Goal: Check status: Check status

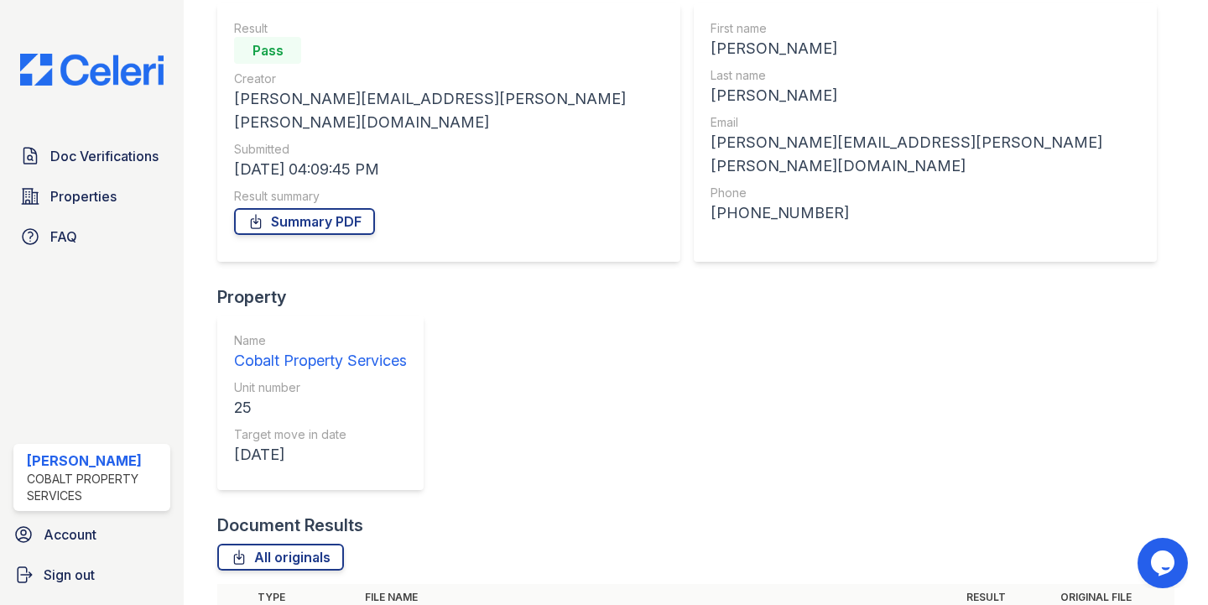
scroll to position [148, 0]
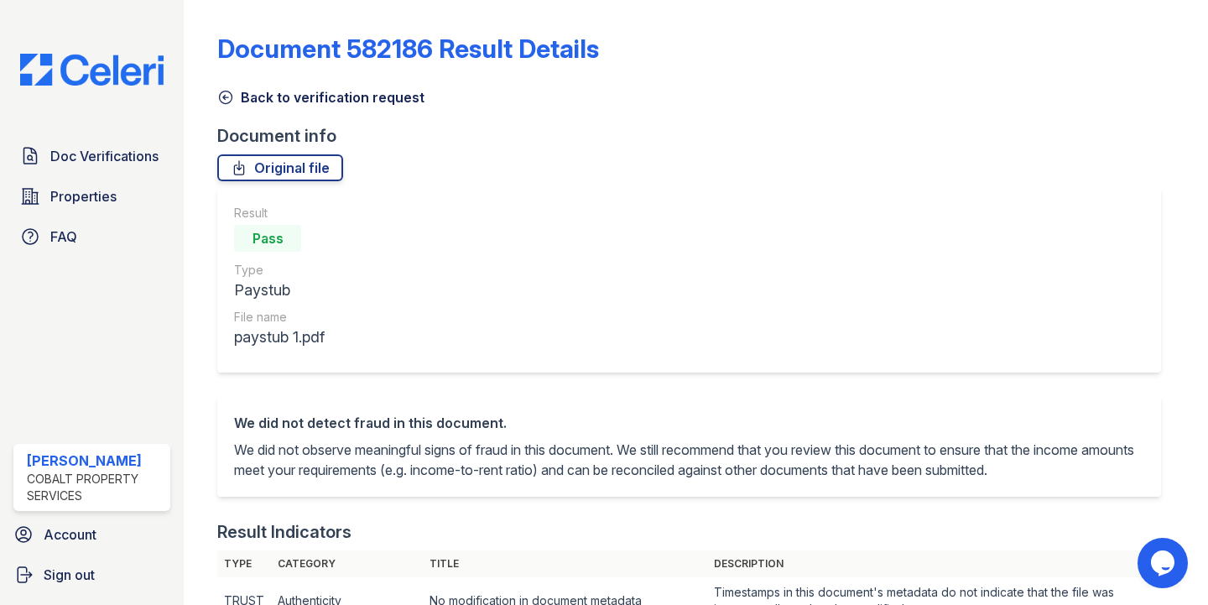
click at [250, 90] on link "Back to verification request" at bounding box center [320, 97] width 207 height 20
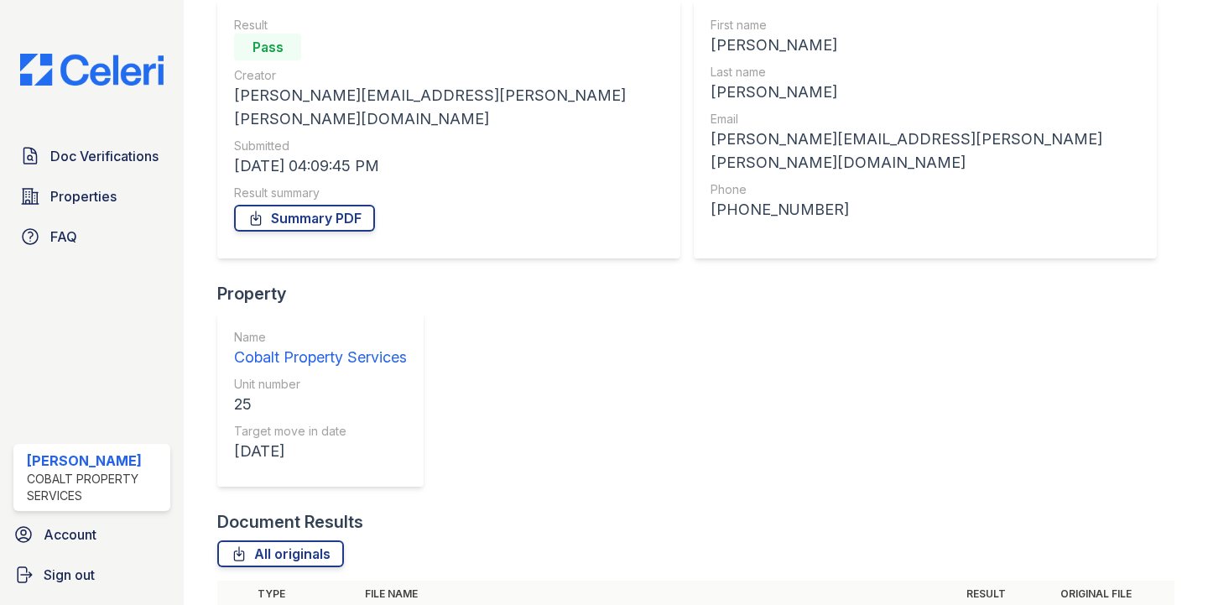
scroll to position [173, 0]
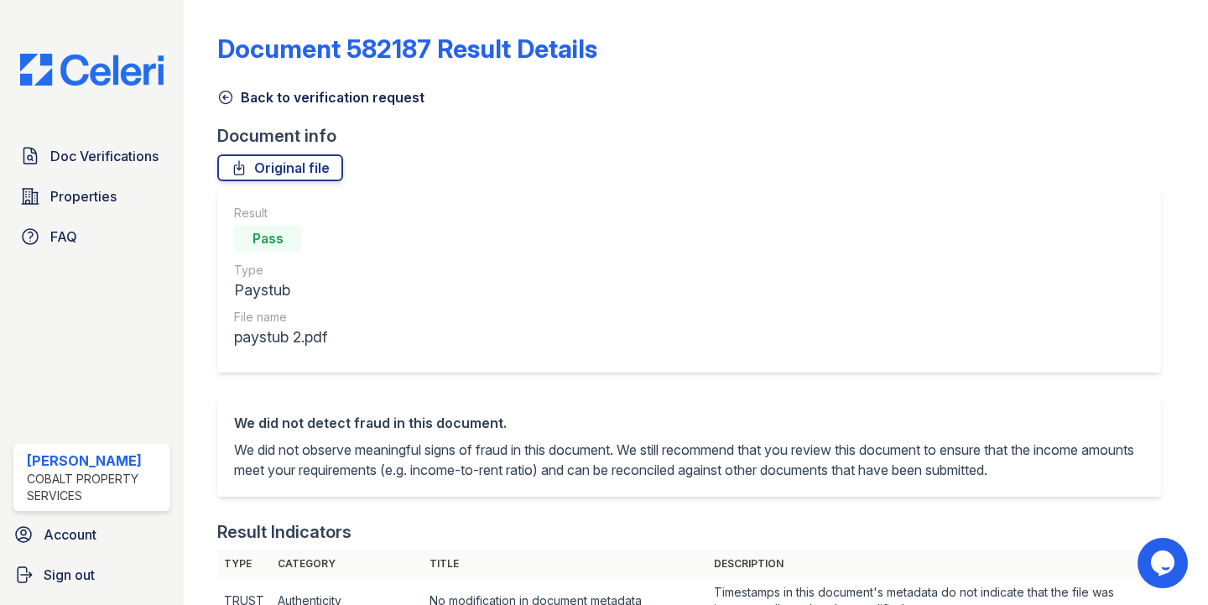
click at [230, 94] on icon at bounding box center [225, 97] width 17 height 17
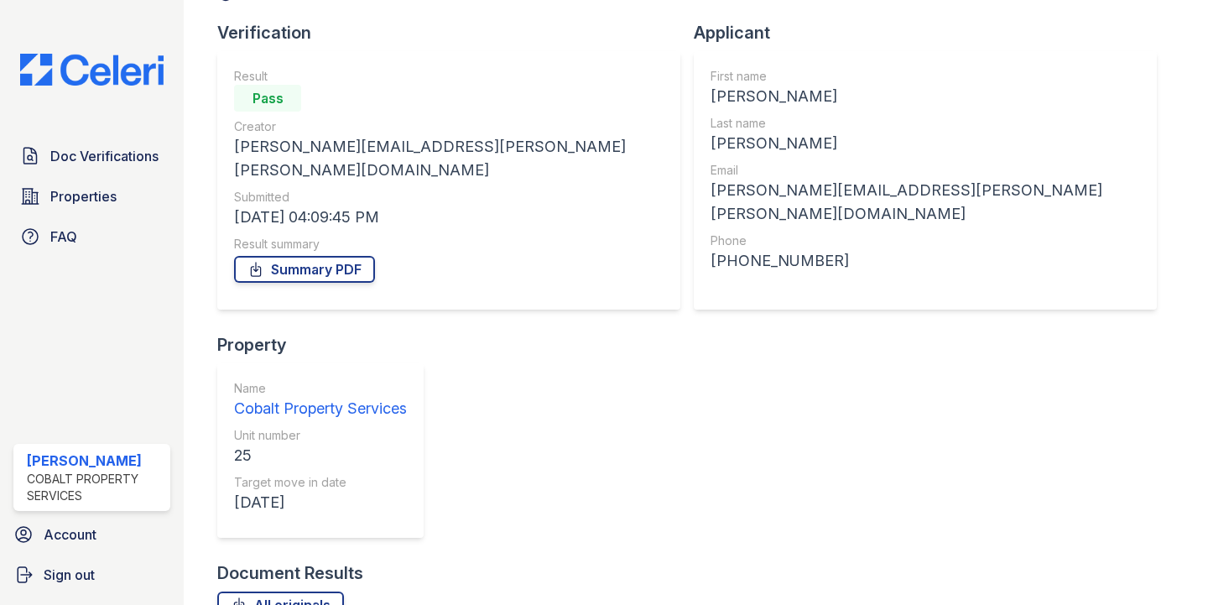
scroll to position [185, 0]
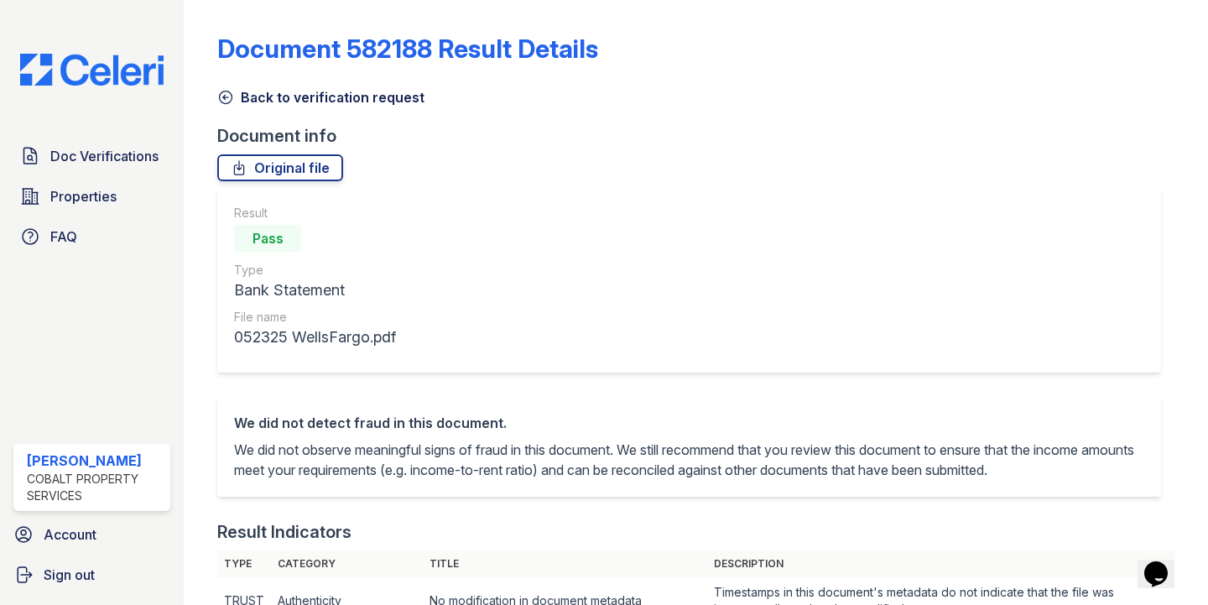
click at [226, 96] on icon at bounding box center [225, 97] width 17 height 17
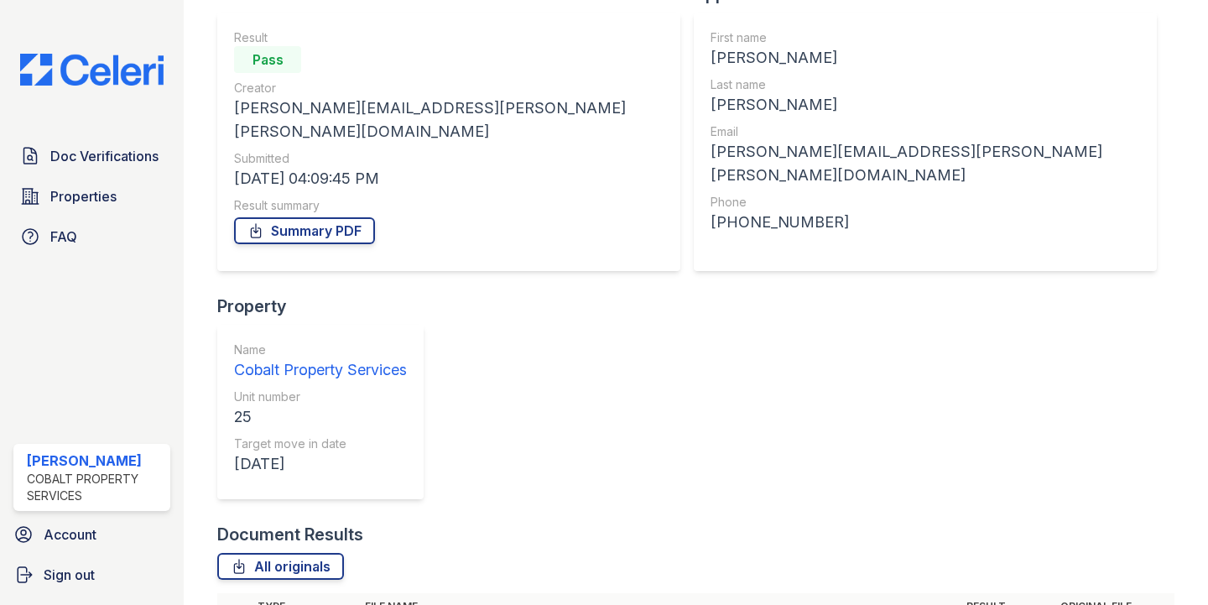
scroll to position [185, 0]
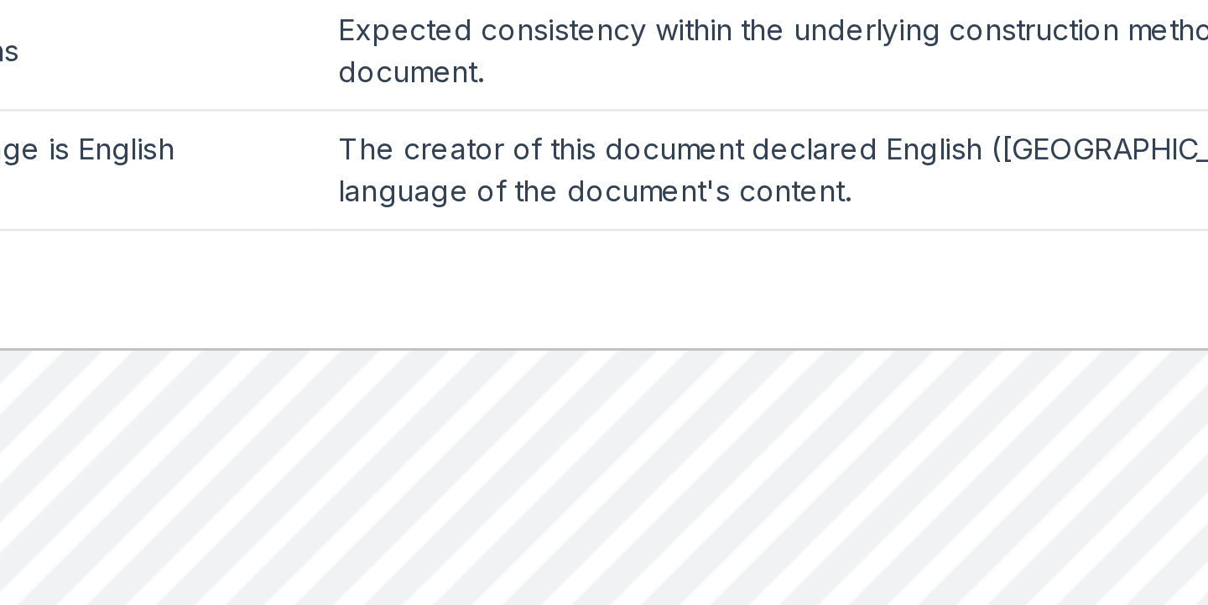
scroll to position [618, 0]
